Goal: Task Accomplishment & Management: Complete application form

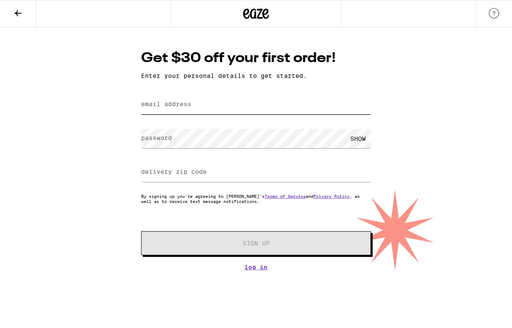
click at [200, 107] on input "email address" at bounding box center [256, 104] width 230 height 19
type input "[EMAIL_ADDRESS][DOMAIN_NAME]"
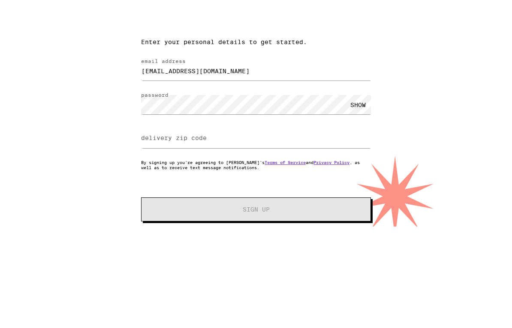
click at [357, 129] on div "SHOW" at bounding box center [358, 138] width 26 height 19
click at [195, 168] on label "delivery zip code" at bounding box center [174, 171] width 66 height 7
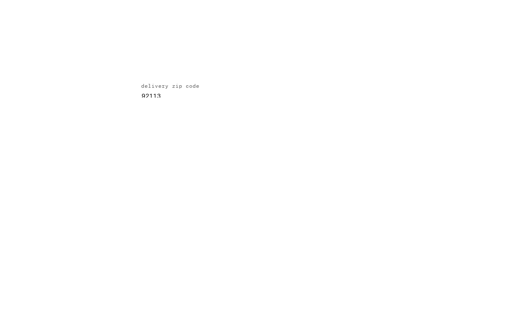
type input "92113"
click at [314, 240] on span "Sign Up" at bounding box center [256, 243] width 171 height 6
click at [285, 268] on span "Sign Up" at bounding box center [256, 271] width 171 height 6
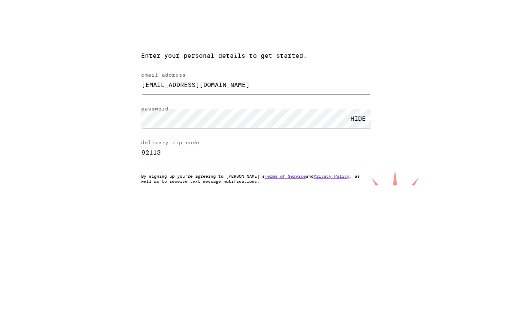
click at [433, 72] on div "This password was found in a list of commonly used passwords. Please try anothe…" at bounding box center [256, 162] width 512 height 271
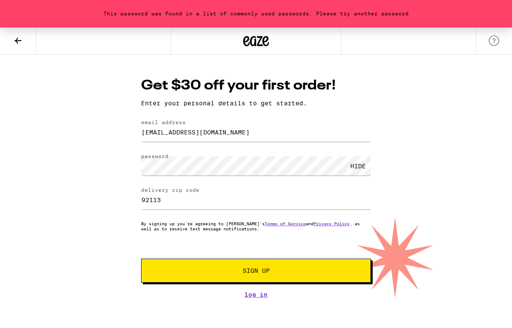
click at [294, 272] on span "Sign Up" at bounding box center [256, 271] width 171 height 6
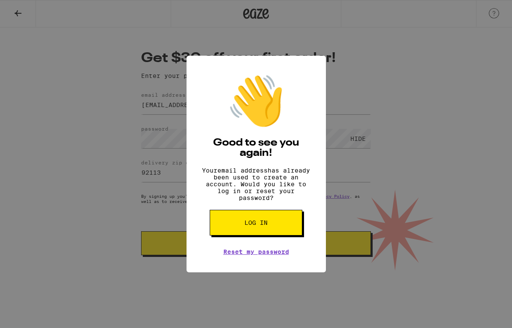
click at [274, 236] on button "Log in" at bounding box center [256, 223] width 93 height 26
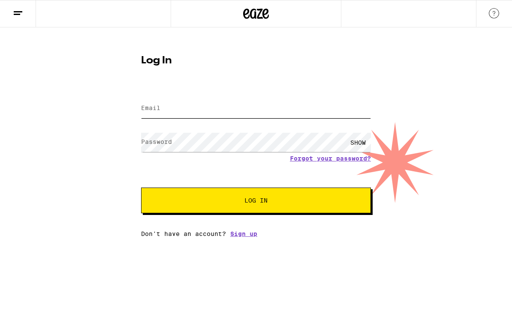
click at [256, 112] on input "Email" at bounding box center [256, 108] width 230 height 19
click at [256, 202] on button "Log In" at bounding box center [256, 201] width 230 height 26
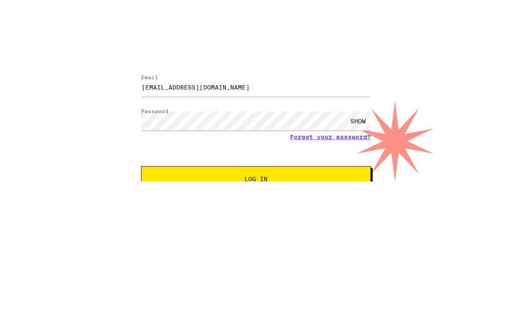
click at [358, 160] on div "SHOW" at bounding box center [358, 169] width 26 height 19
click at [298, 215] on button "Log In" at bounding box center [256, 228] width 230 height 26
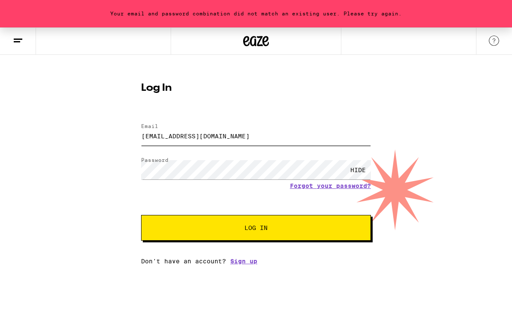
click at [280, 138] on input "[EMAIL_ADDRESS][DOMAIN_NAME]" at bounding box center [256, 135] width 230 height 19
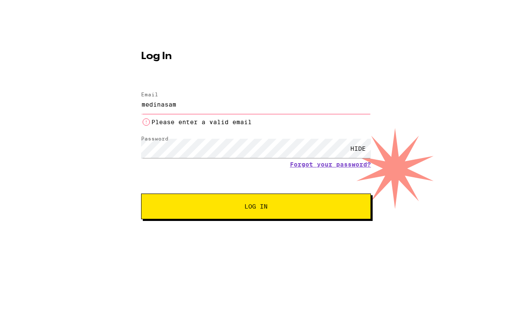
type input "medinasa"
